Goal: Information Seeking & Learning: Learn about a topic

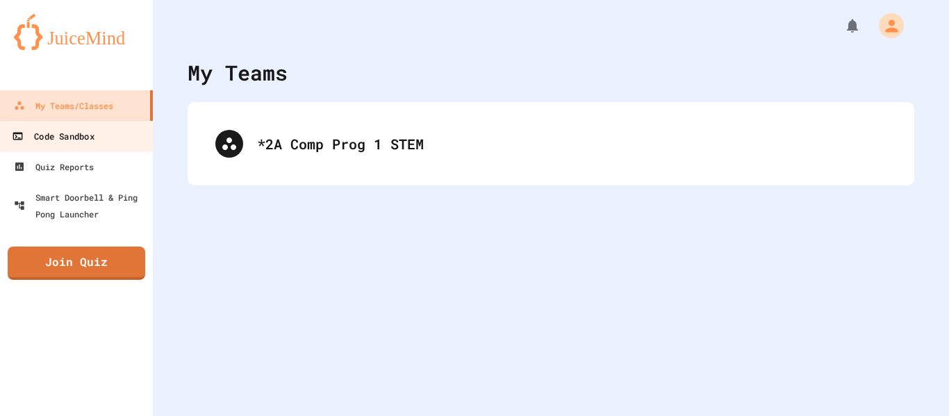
click at [78, 137] on div "Code Sandbox" at bounding box center [53, 136] width 82 height 17
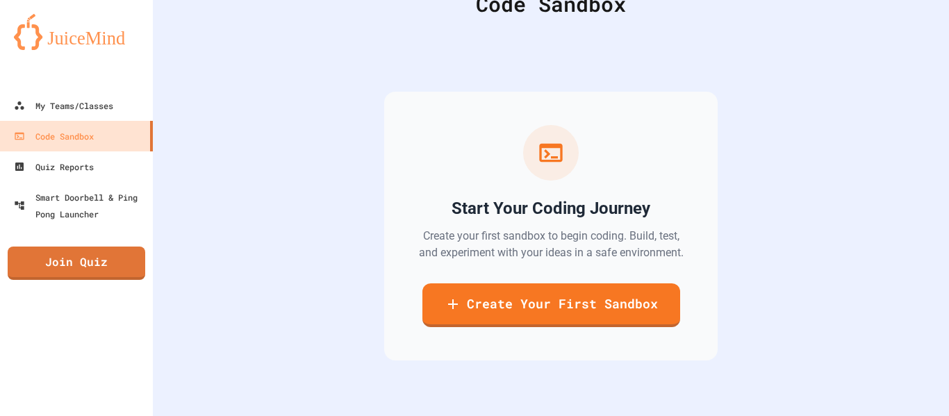
scroll to position [72, 0]
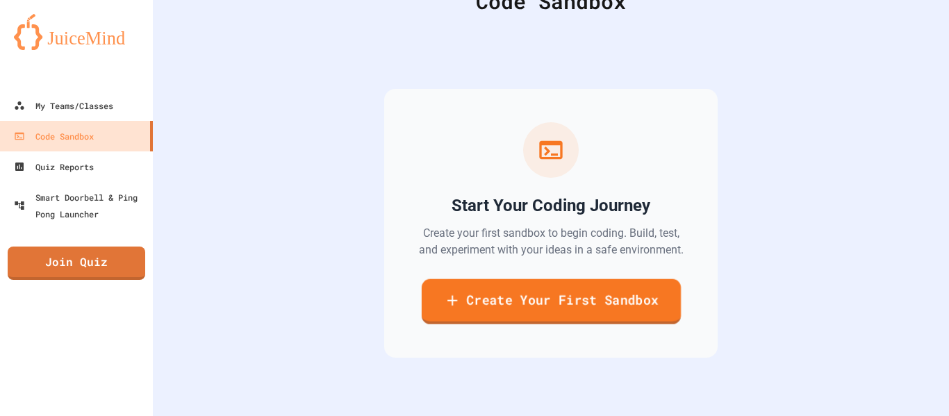
click at [636, 302] on link "Create Your First Sandbox" at bounding box center [550, 301] width 259 height 45
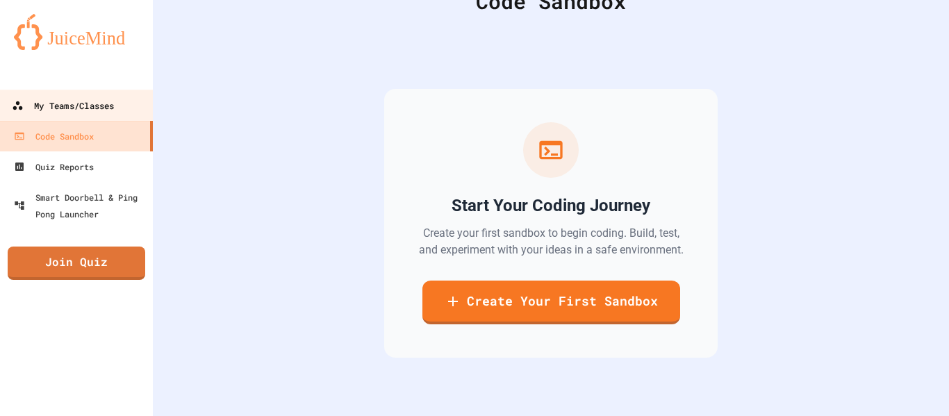
click at [116, 113] on link "My Teams/Classes" at bounding box center [77, 105] width 158 height 31
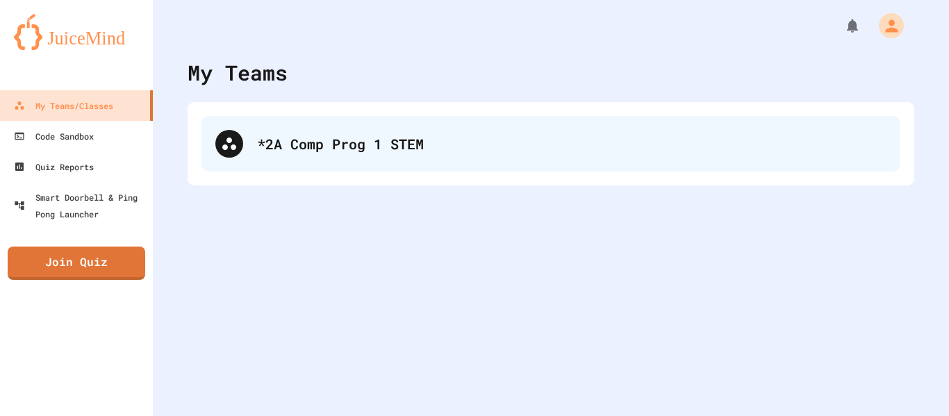
click at [497, 160] on div "*2A Comp Prog 1 STEM" at bounding box center [550, 144] width 699 height 56
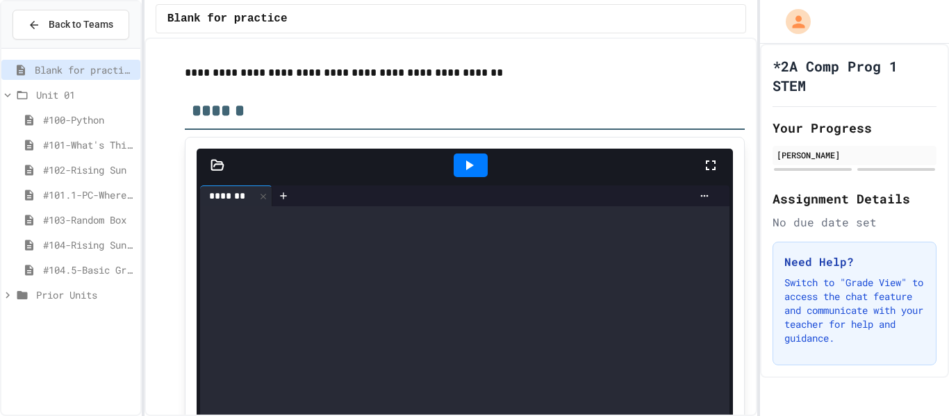
click at [104, 273] on span "#104.5-Basic Graphics Review" at bounding box center [89, 270] width 92 height 15
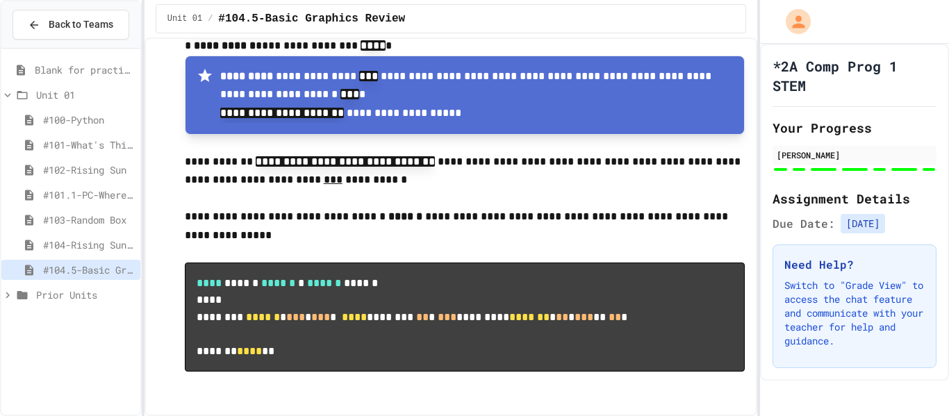
scroll to position [8797, 0]
click at [54, 299] on span "Prior Units" at bounding box center [85, 295] width 99 height 15
click at [72, 328] on div "Unit 00" at bounding box center [70, 320] width 139 height 20
click at [76, 338] on span "#00.1 Robot" at bounding box center [92, 345] width 83 height 15
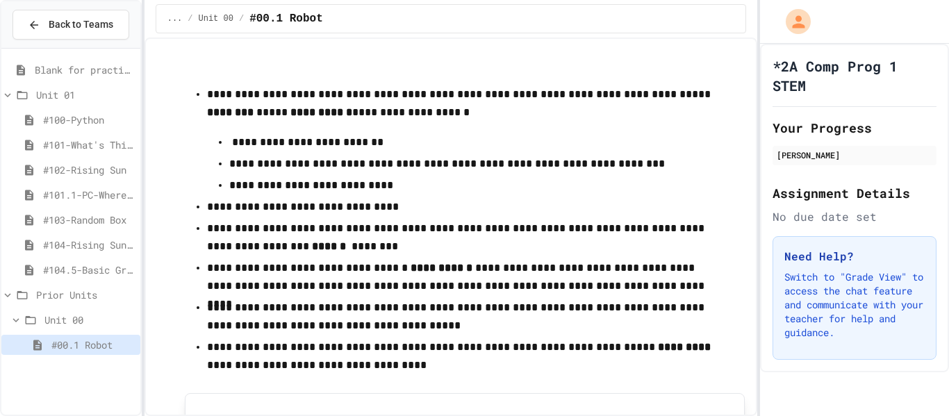
click at [82, 76] on span "Blank for practice" at bounding box center [85, 70] width 100 height 15
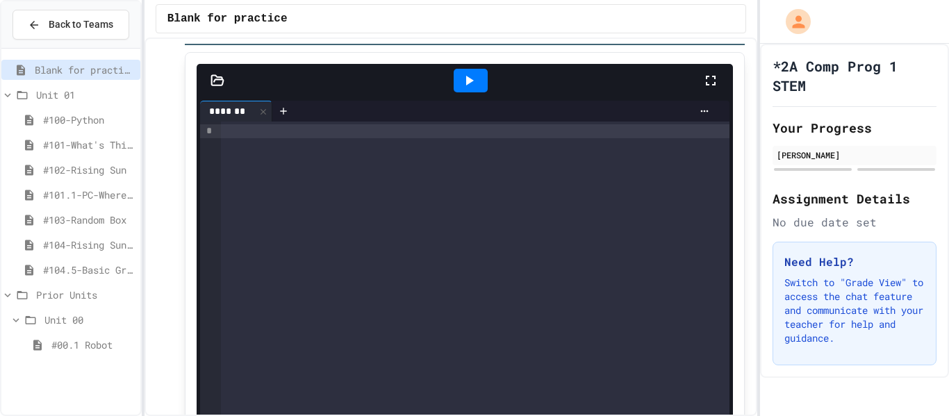
scroll to position [135, 0]
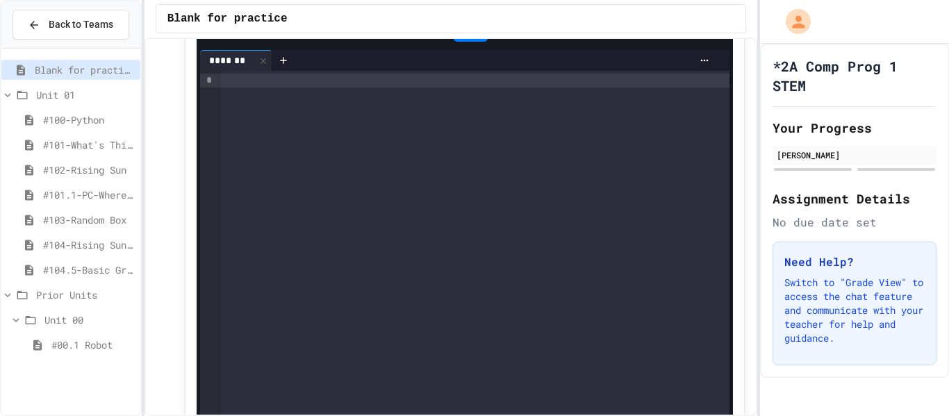
click at [434, 184] on div at bounding box center [475, 307] width 509 height 472
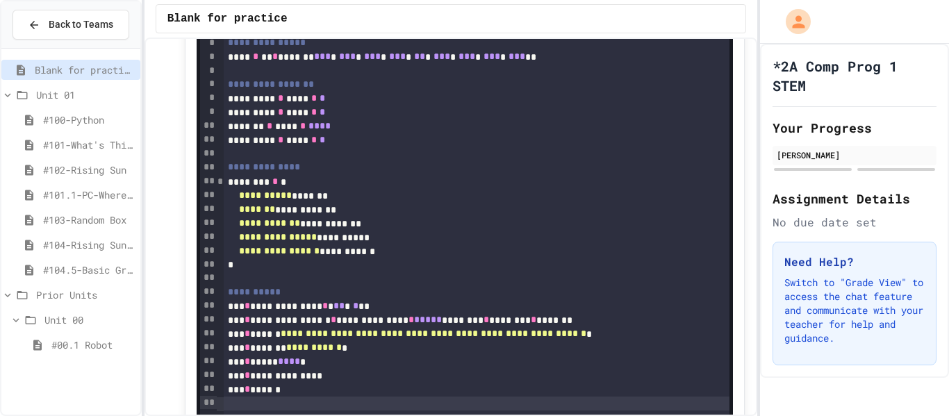
scroll to position [0, 0]
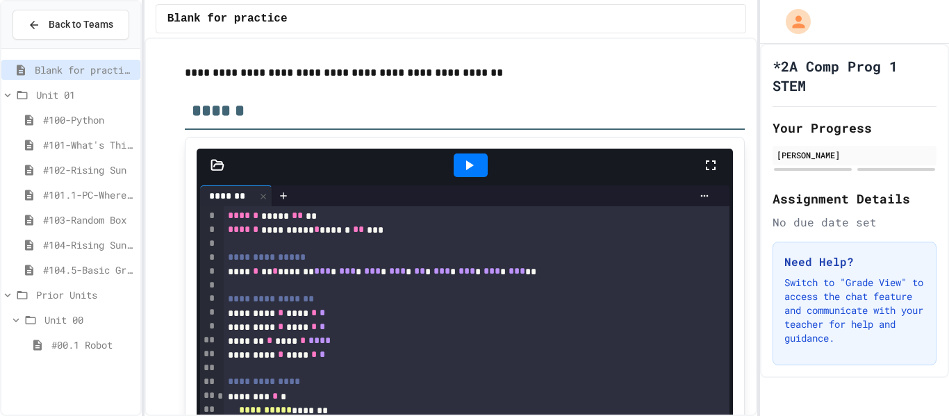
click at [467, 174] on div at bounding box center [471, 166] width 34 height 24
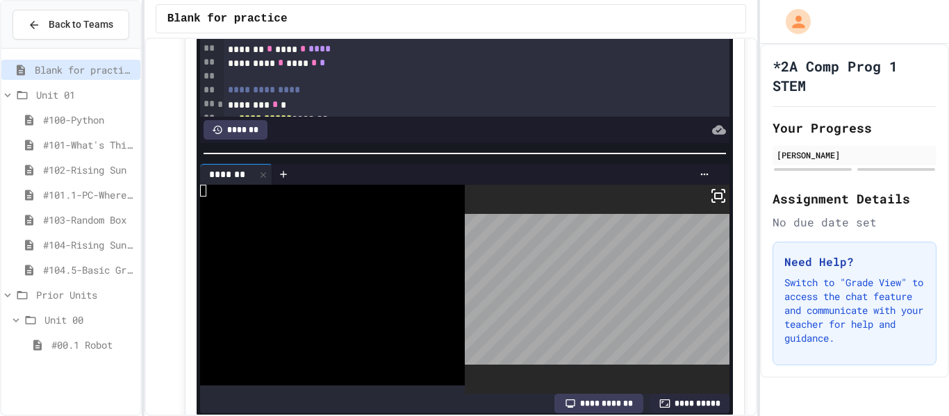
scroll to position [323, 0]
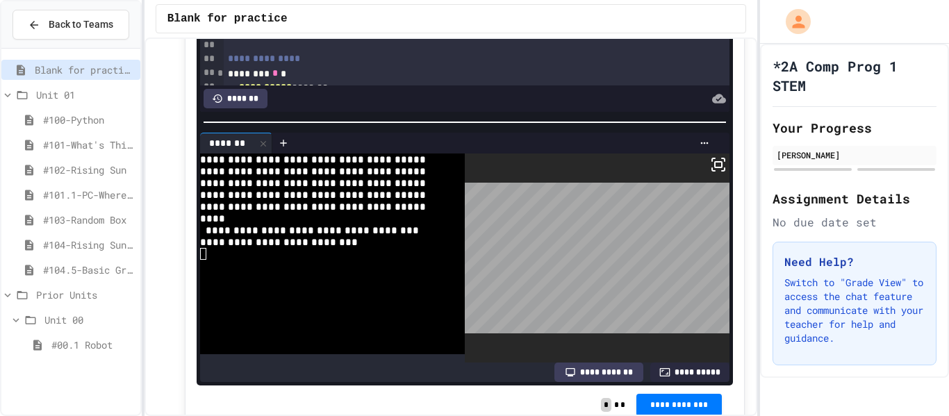
click at [716, 163] on icon at bounding box center [718, 164] width 17 height 17
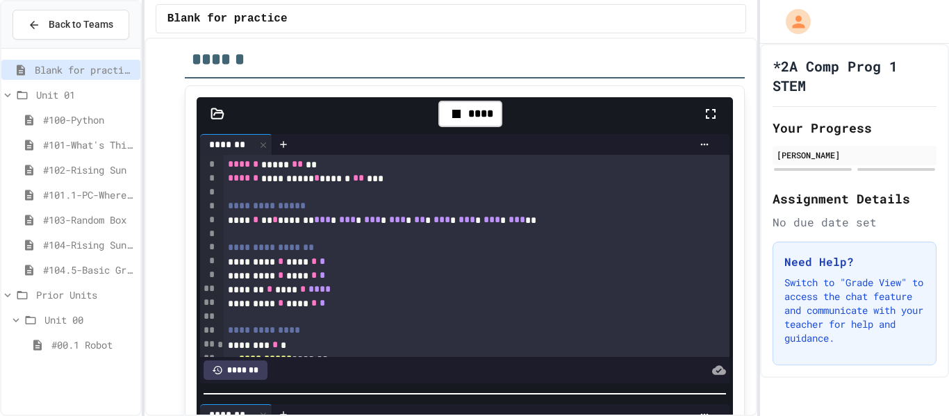
scroll to position [43, 0]
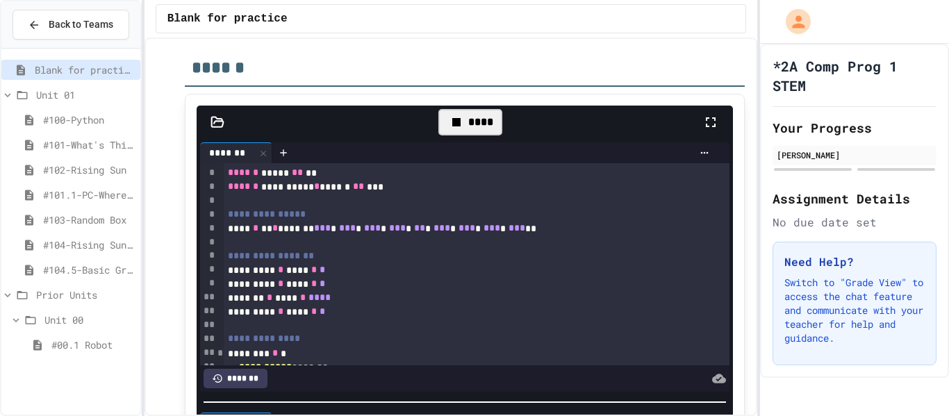
click at [482, 129] on div "****" at bounding box center [469, 122] width 63 height 26
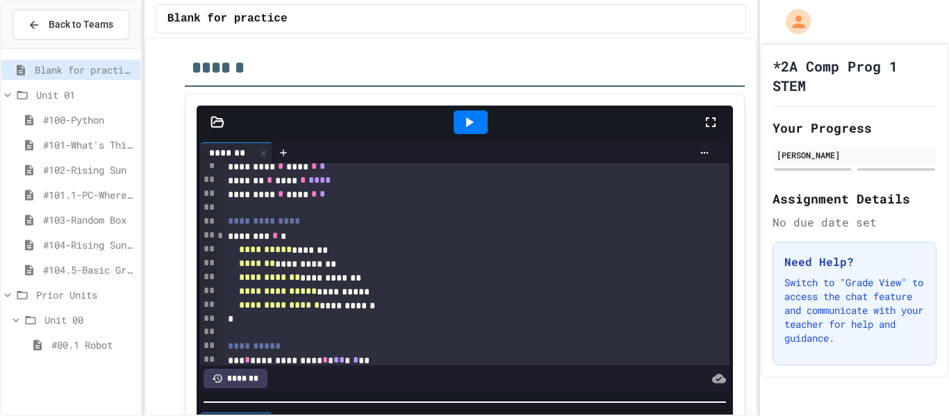
scroll to position [220, 0]
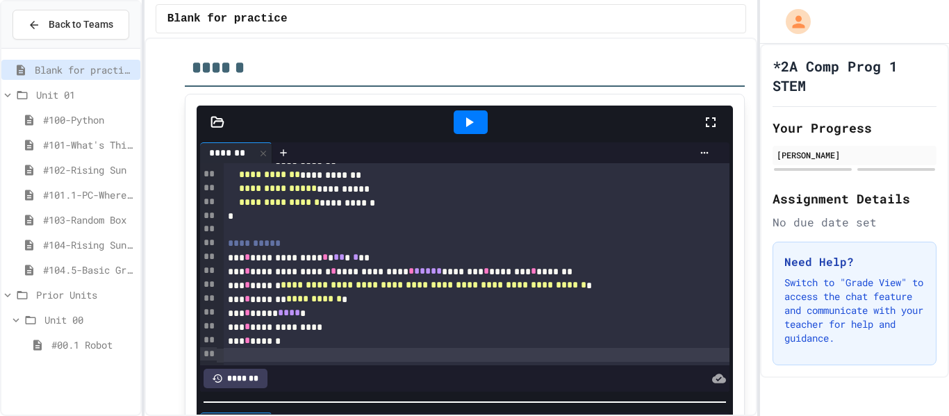
click at [245, 377] on div "*******" at bounding box center [236, 378] width 64 height 19
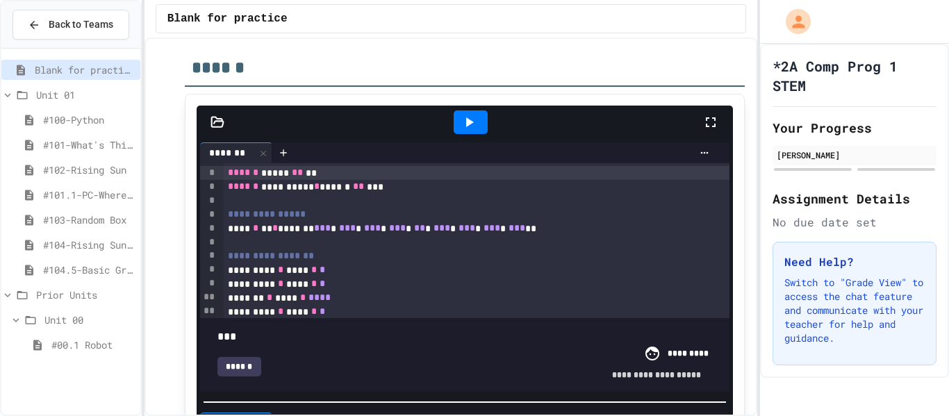
type input "*"
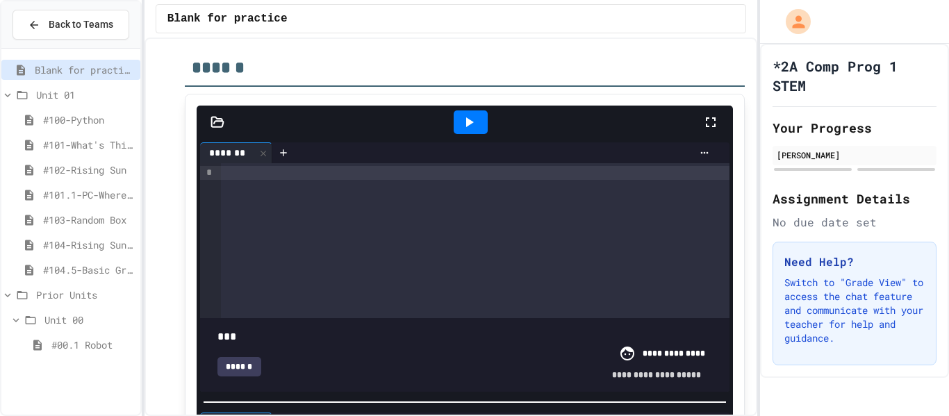
drag, startPoint x: 285, startPoint y: 318, endPoint x: 250, endPoint y: 318, distance: 34.7
click at [250, 329] on span at bounding box center [464, 329] width 495 height 0
click at [252, 363] on div "******" at bounding box center [239, 366] width 44 height 19
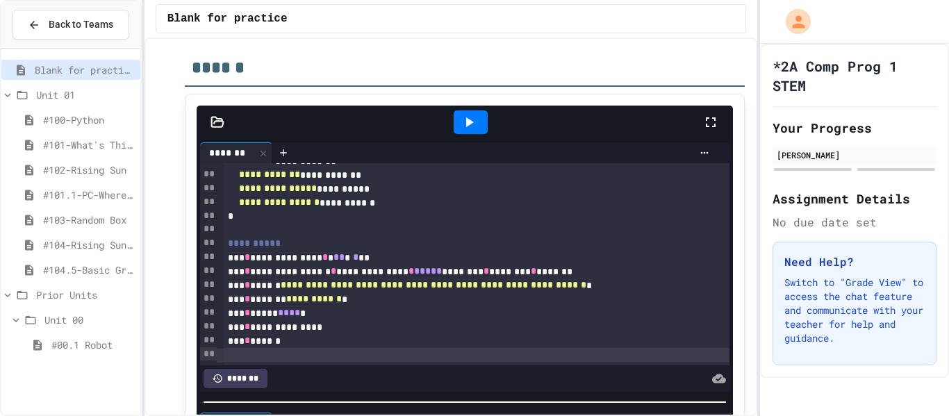
click at [353, 341] on div "*** * ******" at bounding box center [477, 341] width 507 height 14
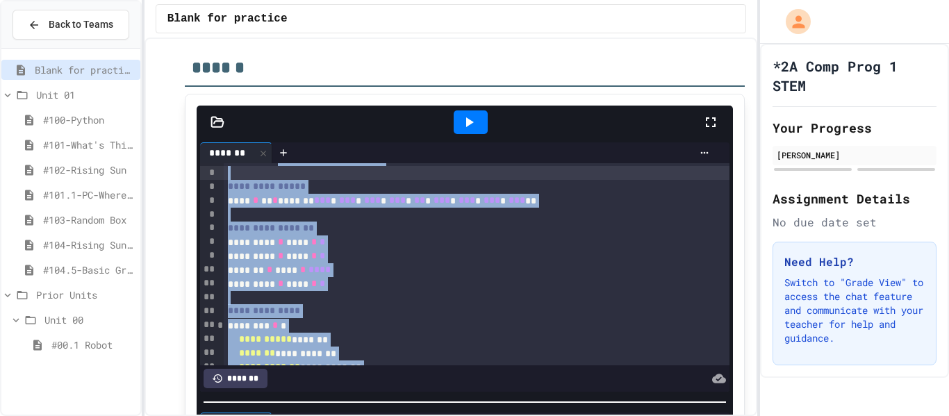
scroll to position [0, 0]
